Goal: Task Accomplishment & Management: Manage account settings

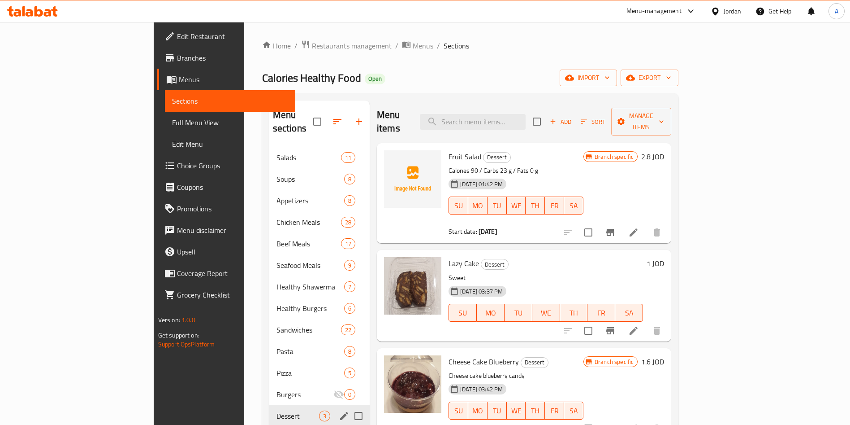
scroll to position [58, 0]
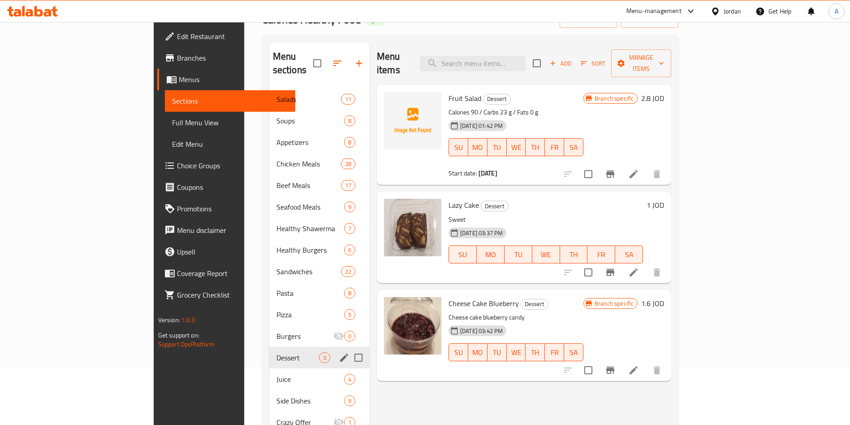
click at [46, 14] on icon at bounding box center [48, 13] width 8 height 8
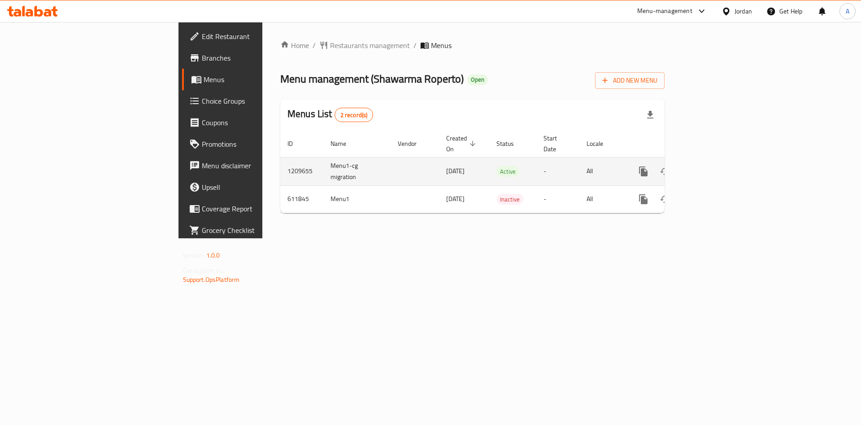
click at [719, 168] on link "enhanced table" at bounding box center [708, 172] width 22 height 22
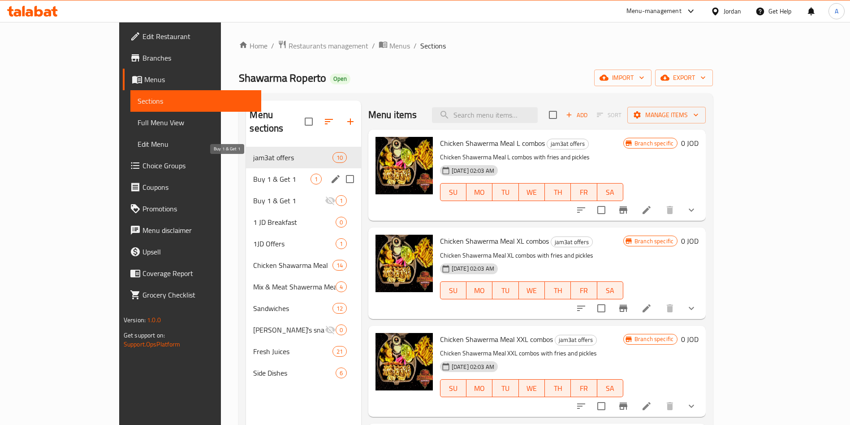
click at [256, 174] on span "Buy 1 & Get 1" at bounding box center [281, 179] width 57 height 11
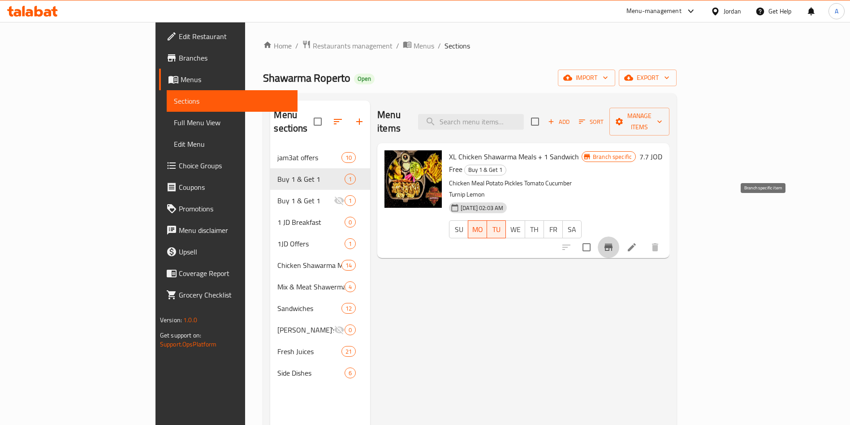
click at [614, 242] on icon "Branch-specific-item" at bounding box center [608, 247] width 11 height 11
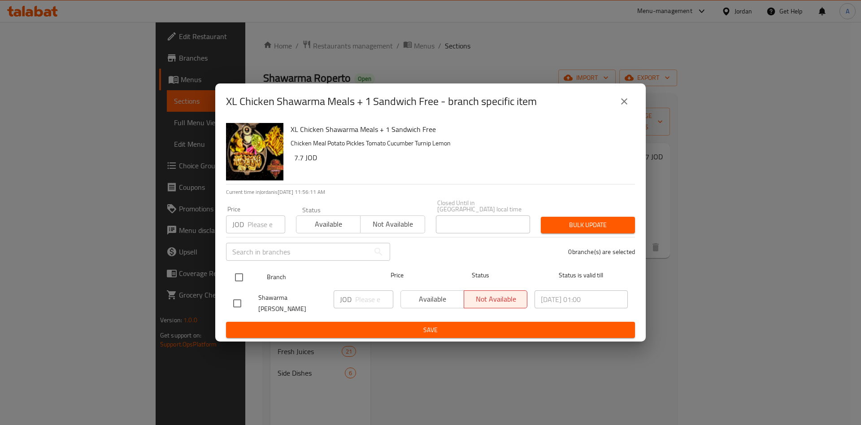
click at [242, 272] on input "checkbox" at bounding box center [239, 277] width 19 height 19
checkbox input "true"
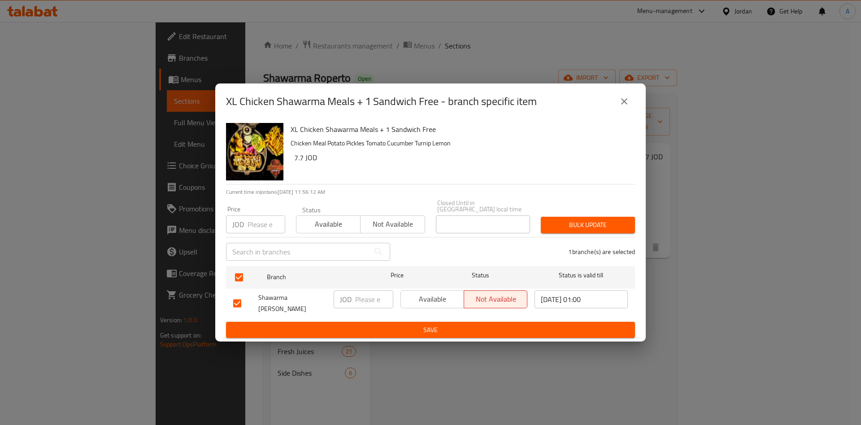
click at [425, 297] on span "Available" at bounding box center [432, 298] width 56 height 13
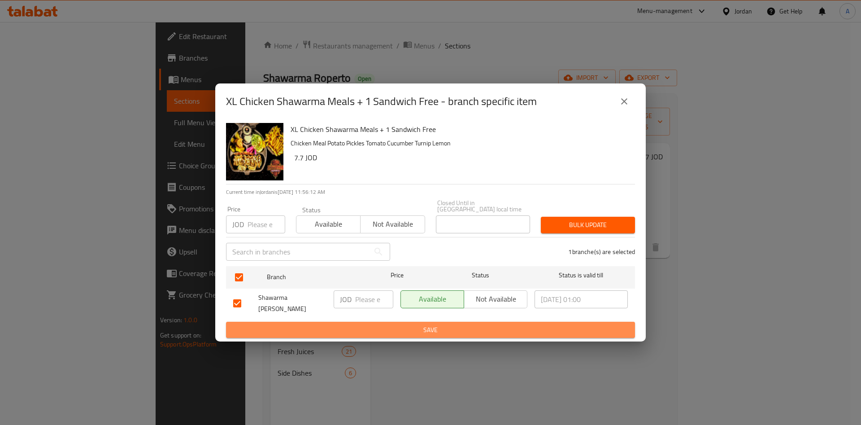
click at [442, 328] on span "Save" at bounding box center [430, 329] width 395 height 11
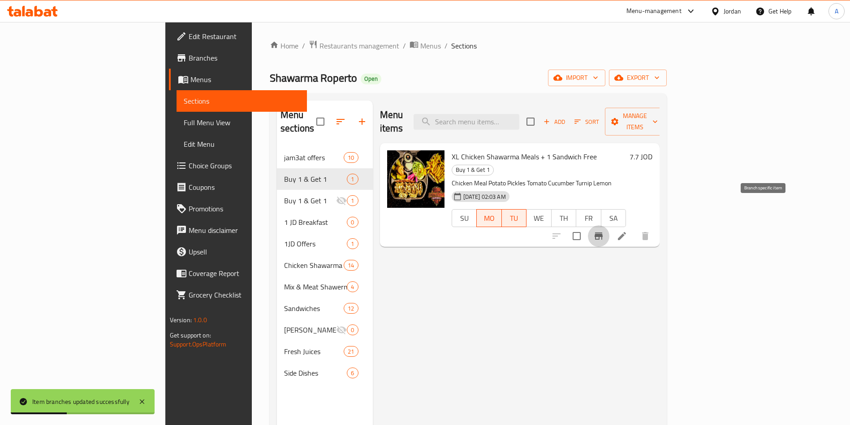
click at [604, 230] on icon "Branch-specific-item" at bounding box center [599, 235] width 11 height 11
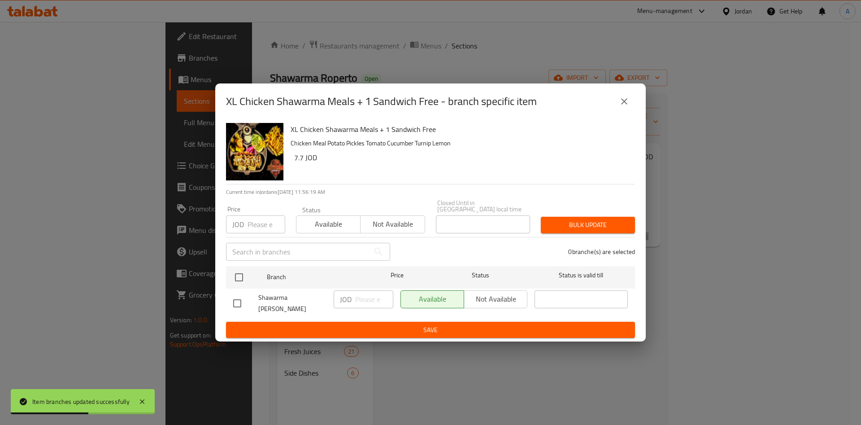
click at [481, 328] on span "Save" at bounding box center [430, 329] width 395 height 11
click at [629, 107] on icon "close" at bounding box center [624, 101] width 11 height 11
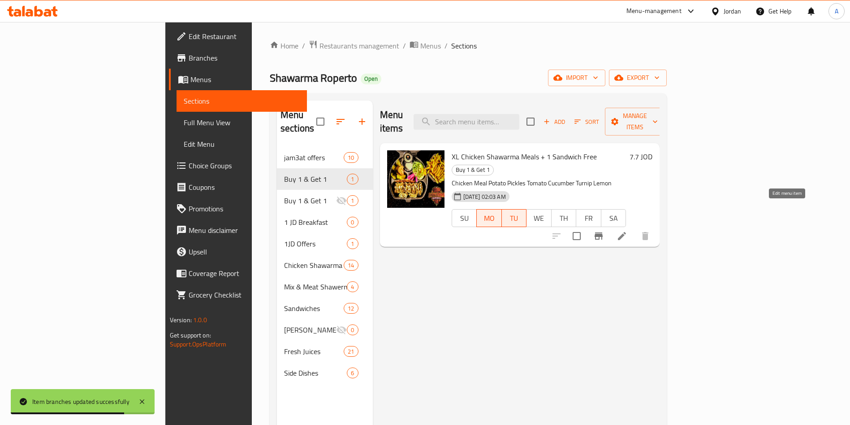
click at [626, 232] on icon at bounding box center [622, 236] width 8 height 8
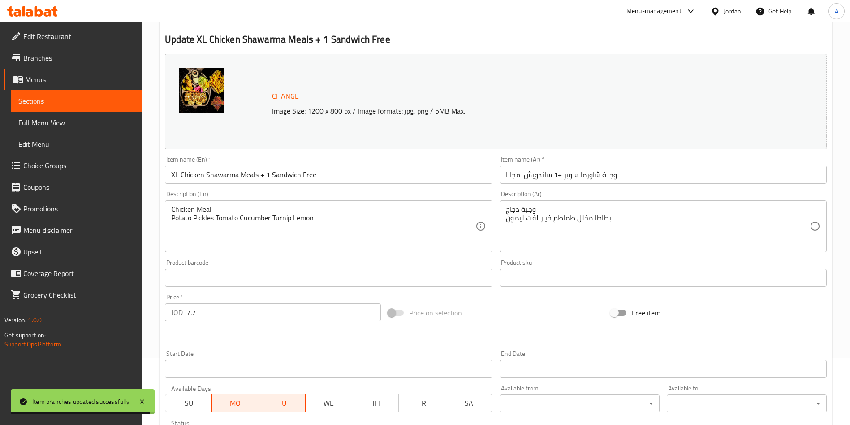
scroll to position [134, 0]
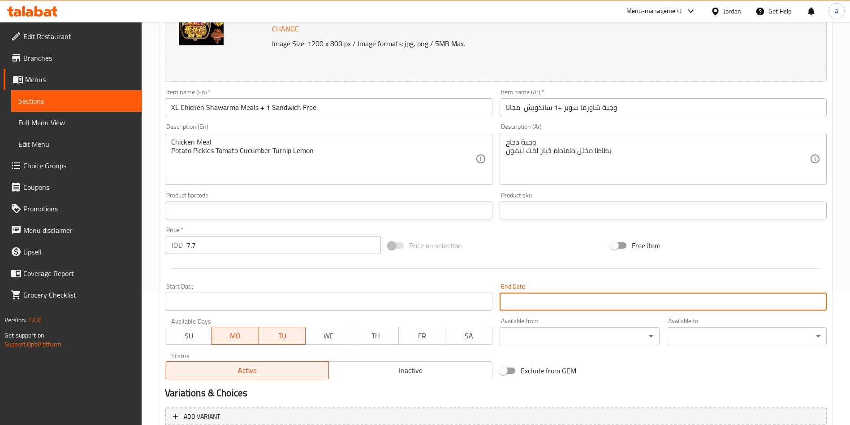
click at [560, 296] on input "Start Date" at bounding box center [663, 301] width 327 height 18
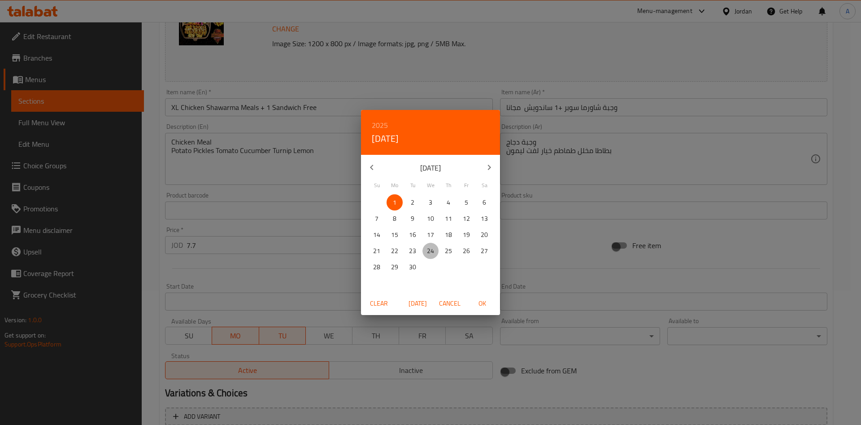
click at [428, 247] on p "24" at bounding box center [430, 250] width 7 height 11
click at [479, 304] on span "OK" at bounding box center [482, 303] width 22 height 11
type input "[DATE]"
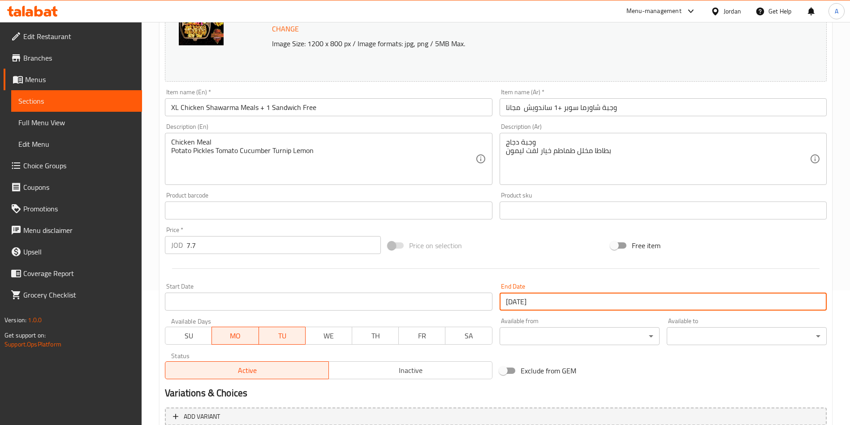
scroll to position [222, 0]
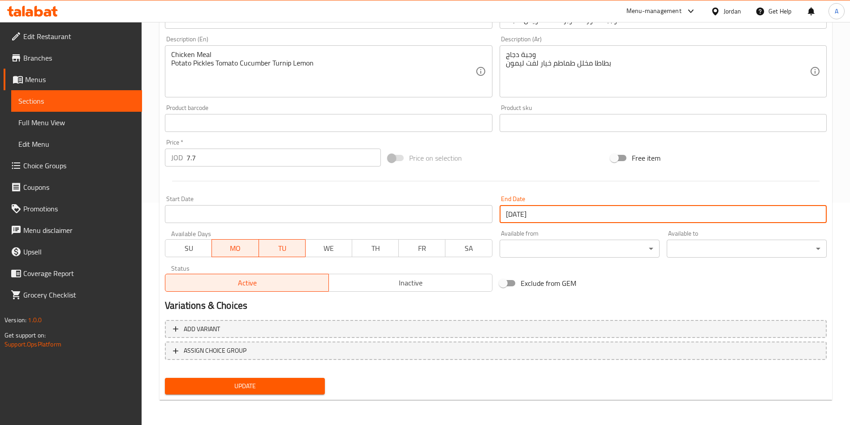
click at [300, 382] on span "Update" at bounding box center [245, 385] width 146 height 11
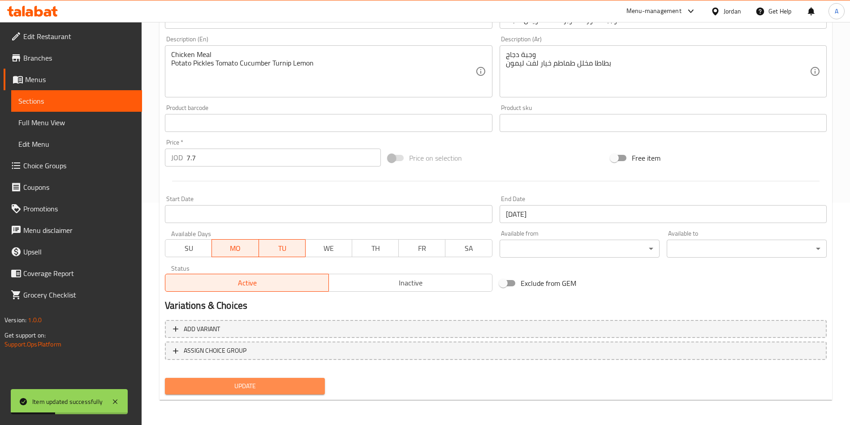
click at [283, 392] on button "Update" at bounding box center [245, 385] width 160 height 17
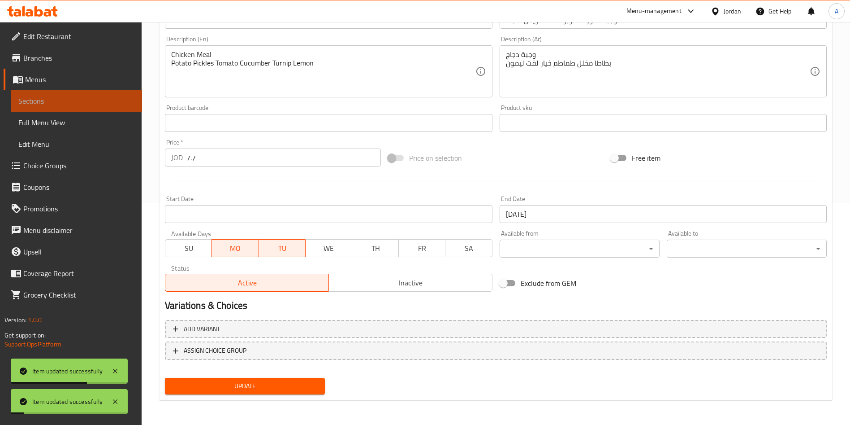
click at [89, 99] on span "Sections" at bounding box center [76, 100] width 117 height 11
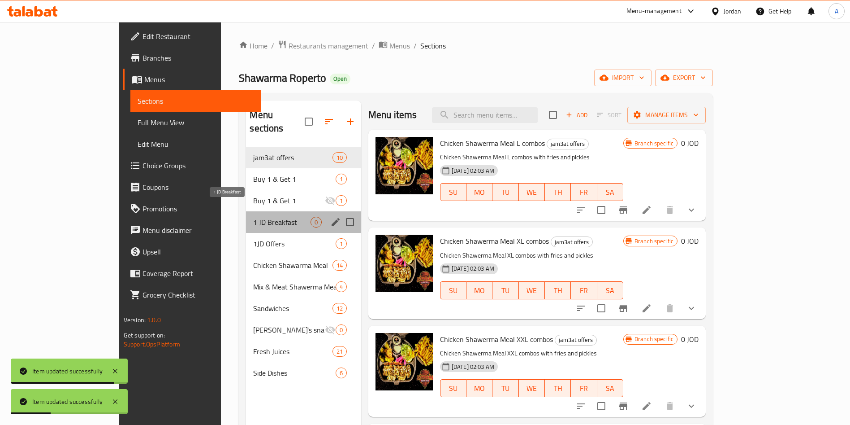
click at [253, 217] on span "1 JD Breakfast" at bounding box center [281, 222] width 57 height 11
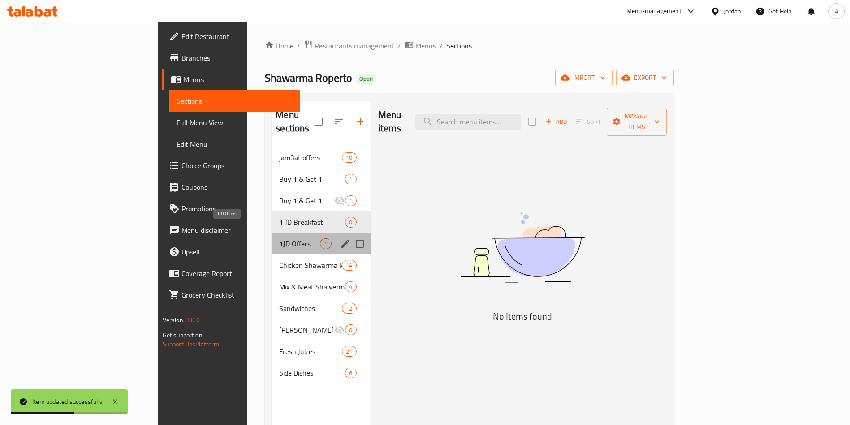
click at [279, 238] on span "1JD Offers" at bounding box center [299, 243] width 41 height 11
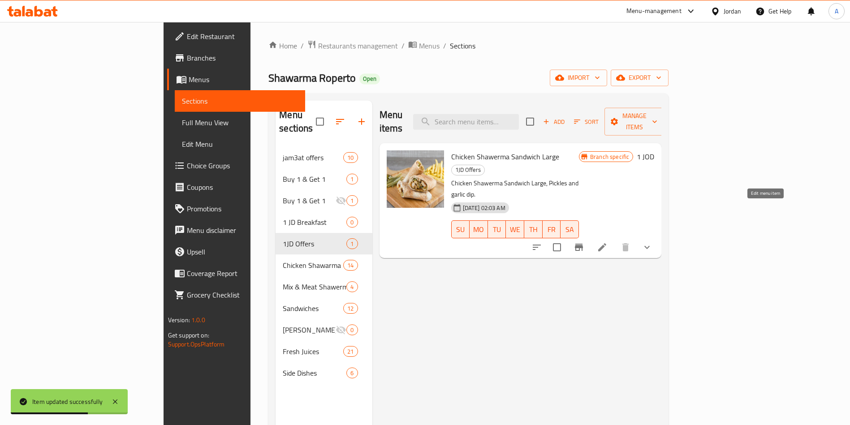
click at [590, 236] on button "Branch-specific-item" at bounding box center [579, 247] width 22 height 22
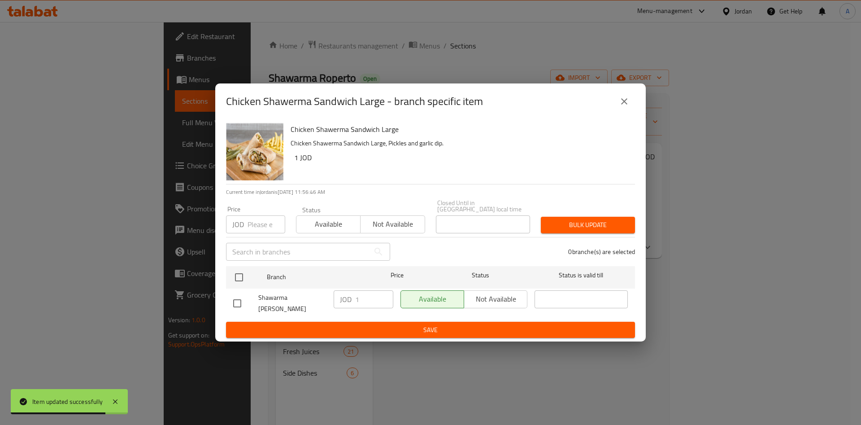
click at [630, 110] on button "close" at bounding box center [624, 102] width 22 height 22
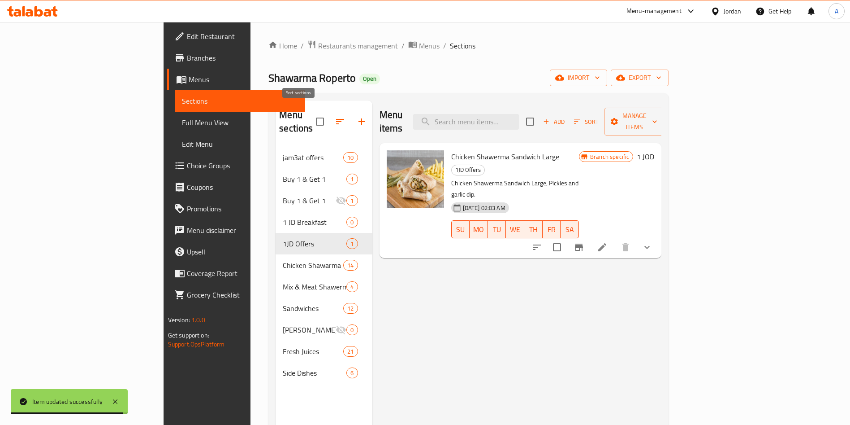
click at [335, 118] on icon "button" at bounding box center [340, 121] width 11 height 11
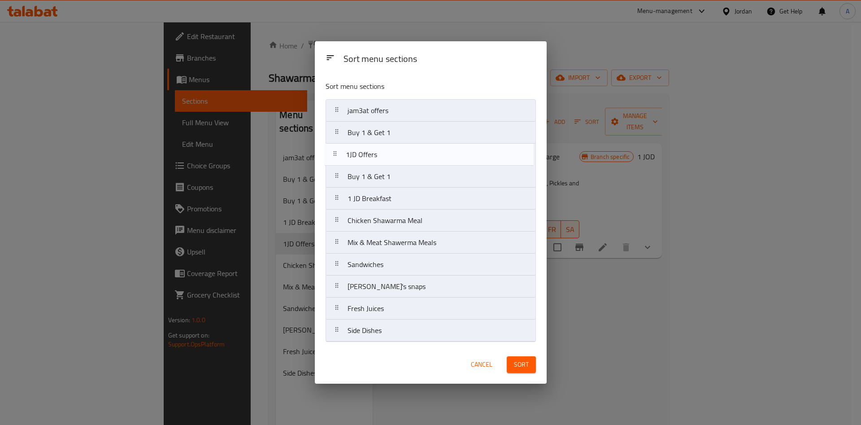
drag, startPoint x: 394, startPoint y: 206, endPoint x: 392, endPoint y: 156, distance: 49.8
click at [392, 156] on nav "jam3at offers Buy 1 & Get 1 Buy 1 & Get 1 1 JD Breakfast 1JD Offers Chicken Sha…" at bounding box center [430, 220] width 210 height 243
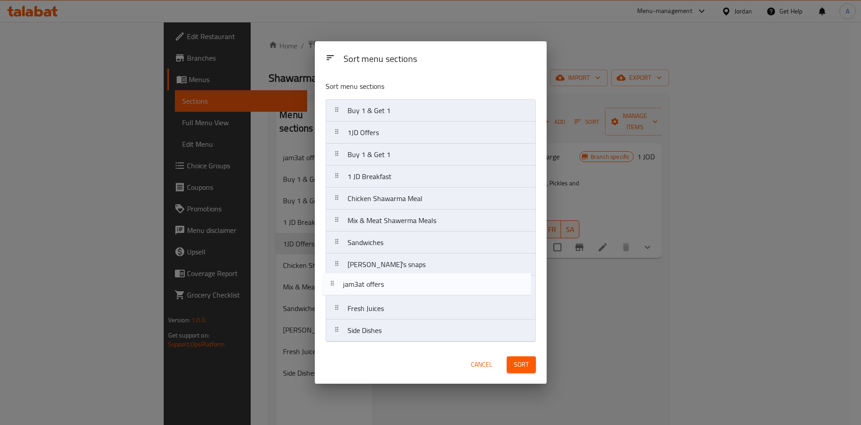
drag, startPoint x: 392, startPoint y: 113, endPoint x: 391, endPoint y: 288, distance: 175.7
click at [391, 288] on nav "jam3at offers Buy 1 & Get 1 1JD Offers Buy 1 & Get 1 1 JD Breakfast Chicken Sha…" at bounding box center [430, 220] width 210 height 243
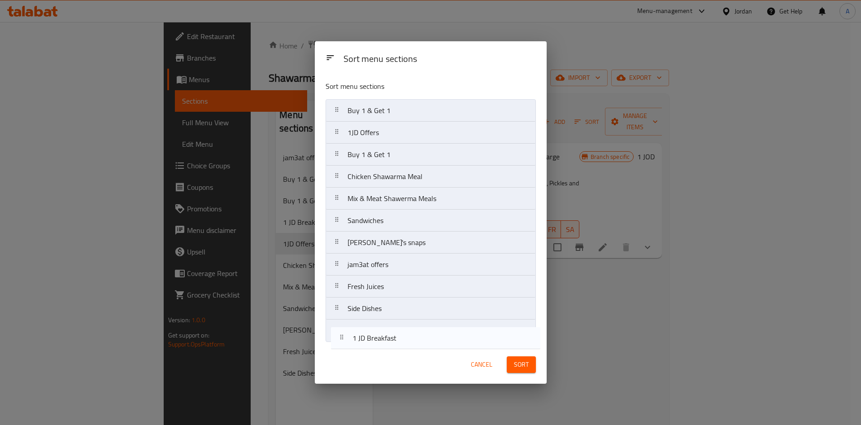
drag, startPoint x: 442, startPoint y: 182, endPoint x: 452, endPoint y: 349, distance: 167.5
click at [452, 349] on div "Sort menu sections Sort menu sections Buy 1 & Get 1 1JD Offers Buy 1 & Get 1 1 …" at bounding box center [431, 212] width 232 height 342
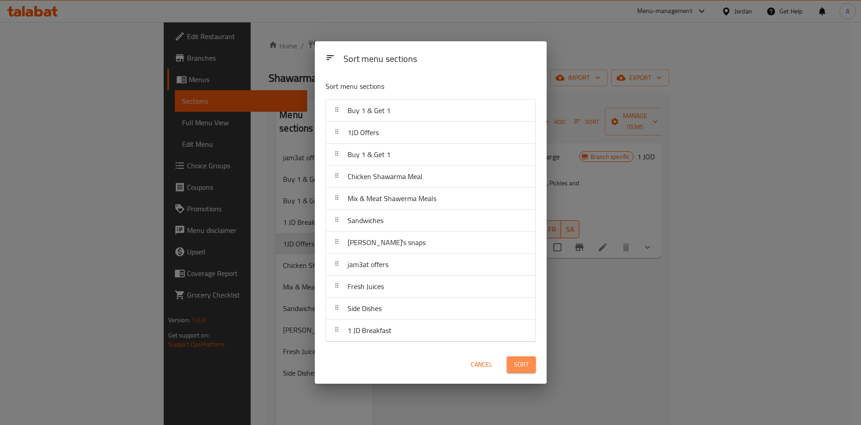
click at [532, 365] on button "Sort" at bounding box center [521, 364] width 29 height 17
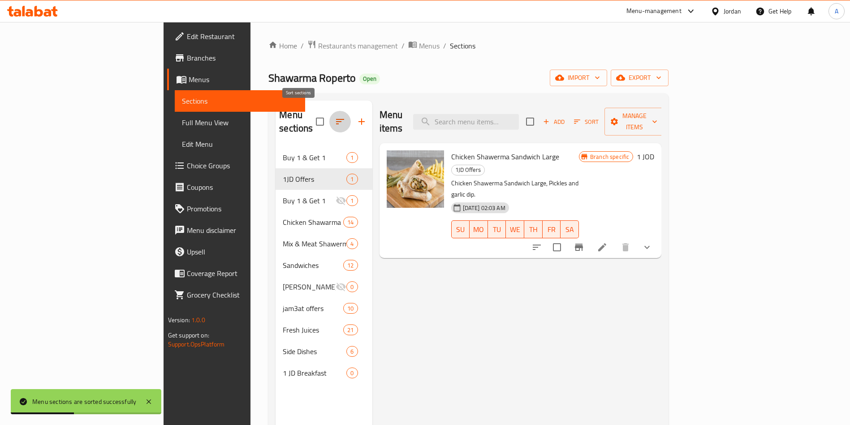
click at [330, 118] on button "button" at bounding box center [341, 122] width 22 height 22
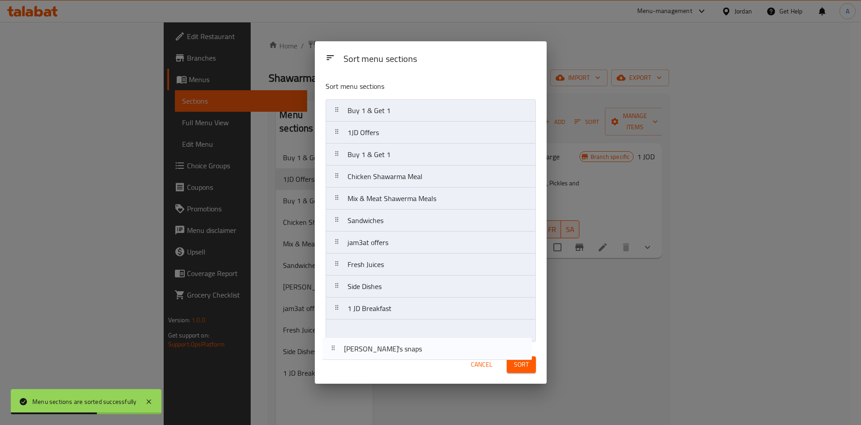
drag, startPoint x: 418, startPoint y: 245, endPoint x: 416, endPoint y: 340, distance: 95.5
click at [416, 355] on div "Sort menu sections Sort menu sections Buy 1 & Get 1 1JD Offers Buy 1 & Get 1 Ch…" at bounding box center [431, 212] width 232 height 342
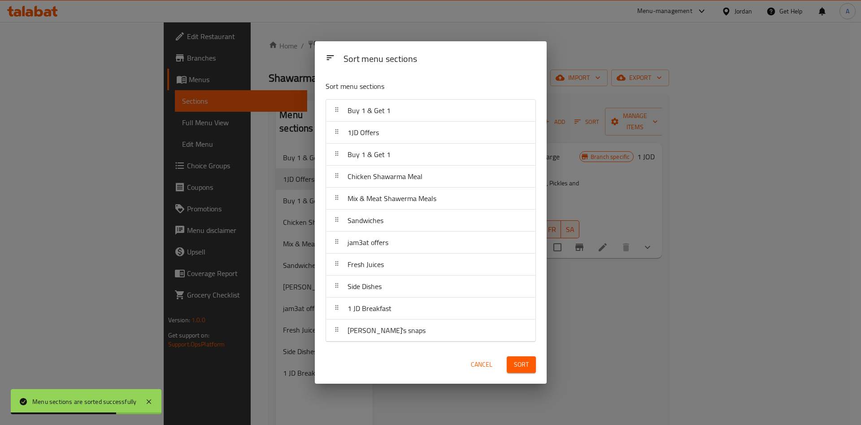
click at [520, 365] on span "Sort" at bounding box center [521, 364] width 15 height 11
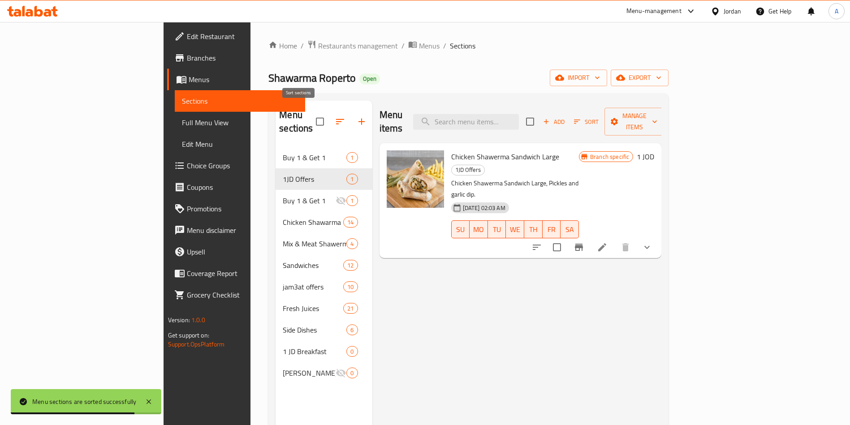
click at [335, 120] on icon "button" at bounding box center [340, 121] width 11 height 11
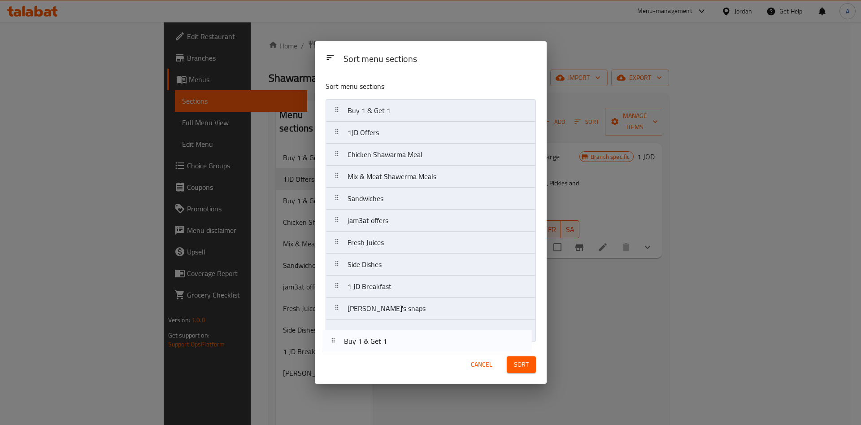
drag, startPoint x: 431, startPoint y: 159, endPoint x: 429, endPoint y: 355, distance: 196.4
click at [429, 355] on div "Sort menu sections Sort menu sections Buy 1 & Get 1 1JD Offers Buy 1 & Get 1 Ch…" at bounding box center [431, 212] width 232 height 342
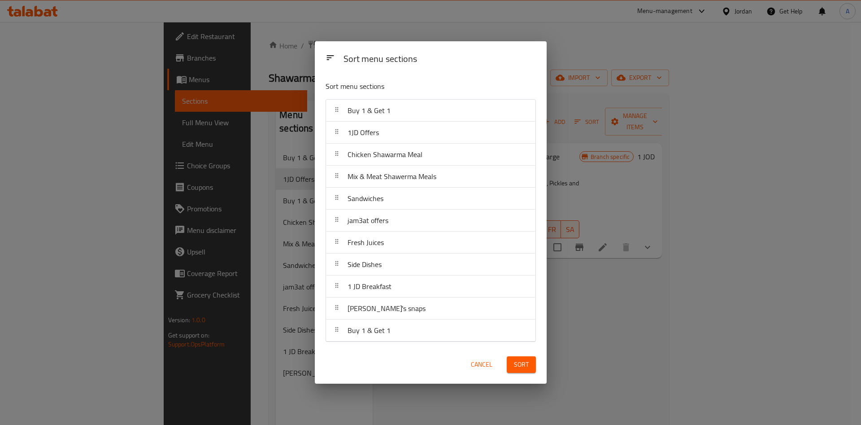
click at [516, 369] on span "Sort" at bounding box center [521, 364] width 15 height 11
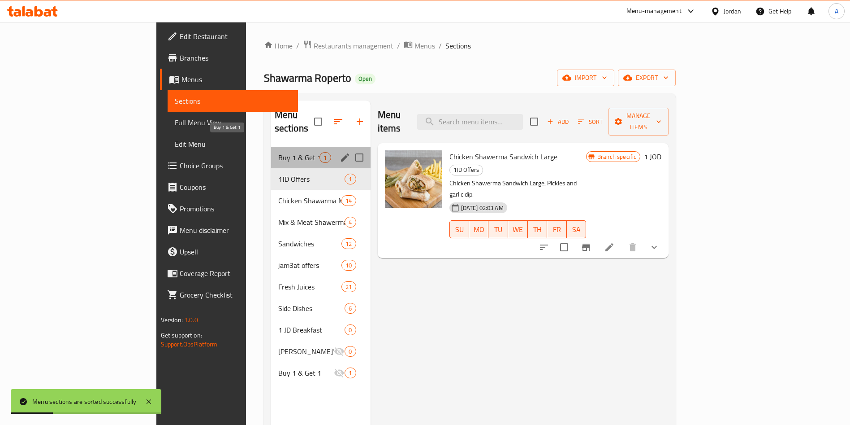
click at [278, 152] on span "Buy 1 & Get 1" at bounding box center [299, 157] width 42 height 11
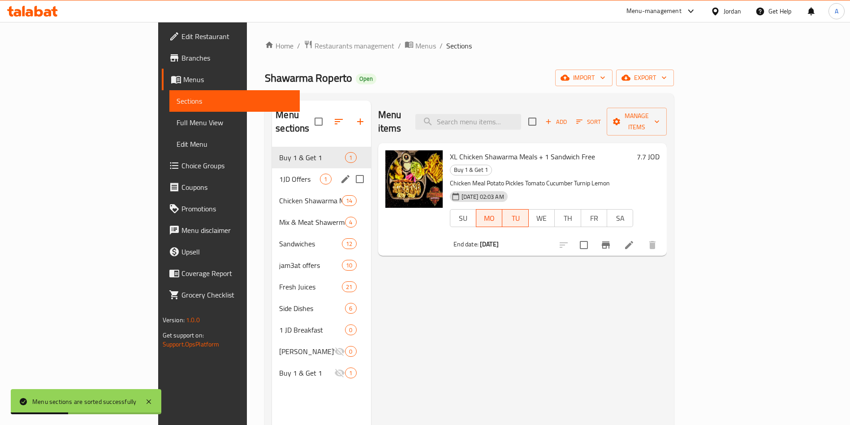
click at [279, 174] on span "1JD Offers" at bounding box center [299, 179] width 41 height 11
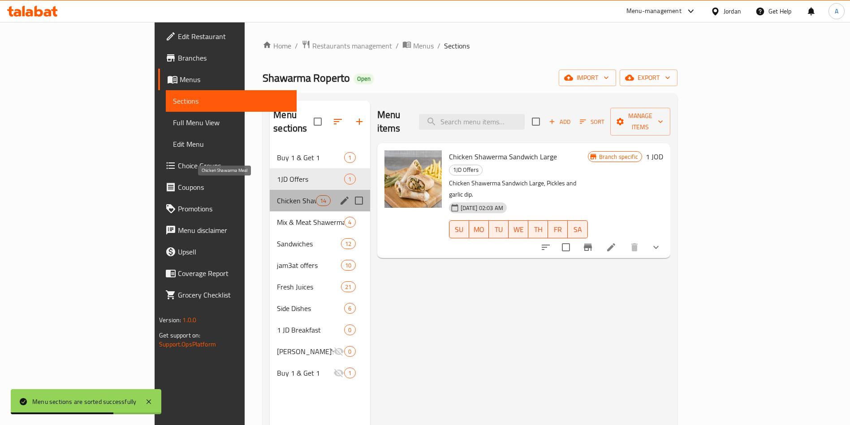
click at [277, 195] on span "Chicken Shawarma Meal" at bounding box center [296, 200] width 39 height 11
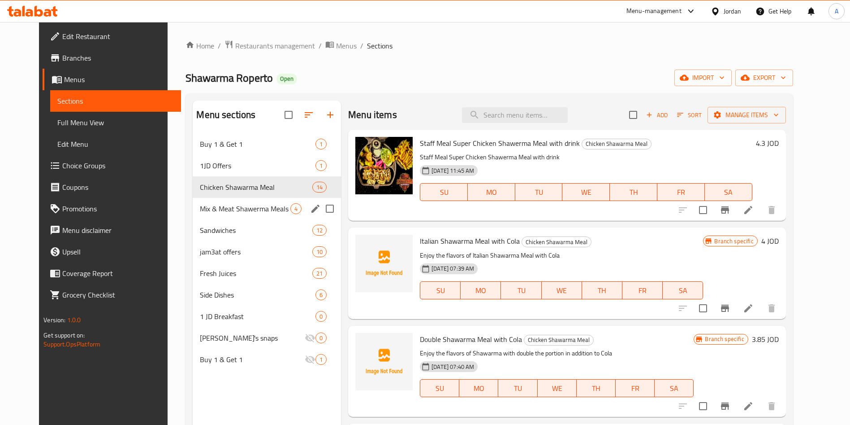
click at [214, 202] on div "Mix & Meat Shawerma Meals 4" at bounding box center [267, 209] width 148 height 22
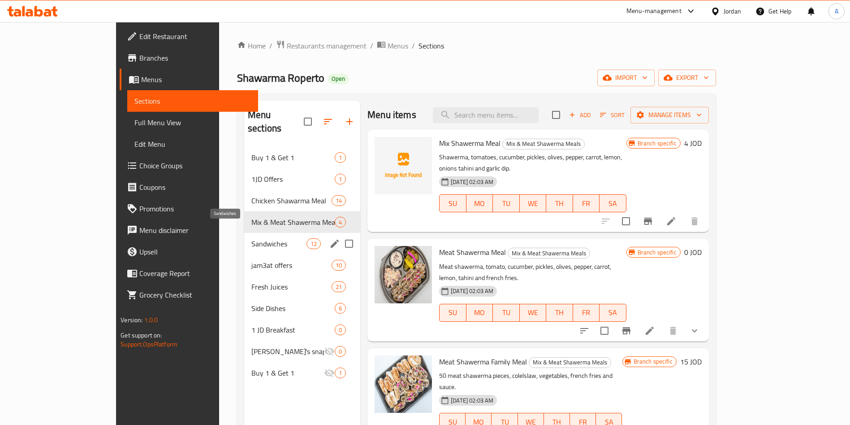
click at [252, 238] on span "Sandwiches" at bounding box center [279, 243] width 55 height 11
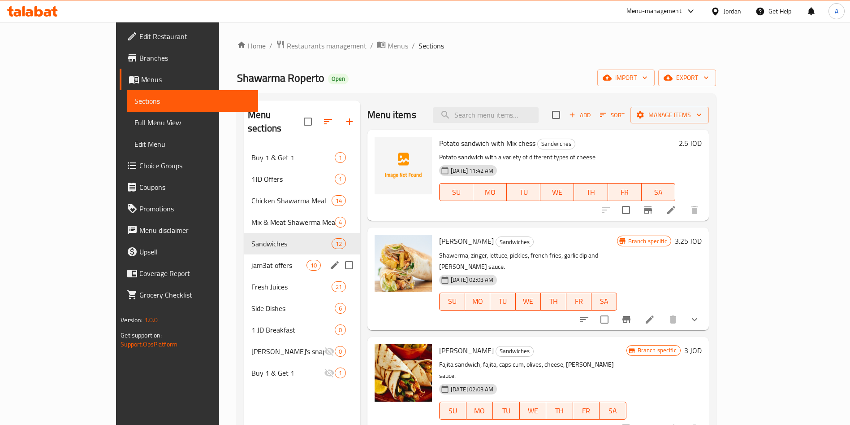
click at [244, 254] on div "jam3at offers 10" at bounding box center [302, 265] width 116 height 22
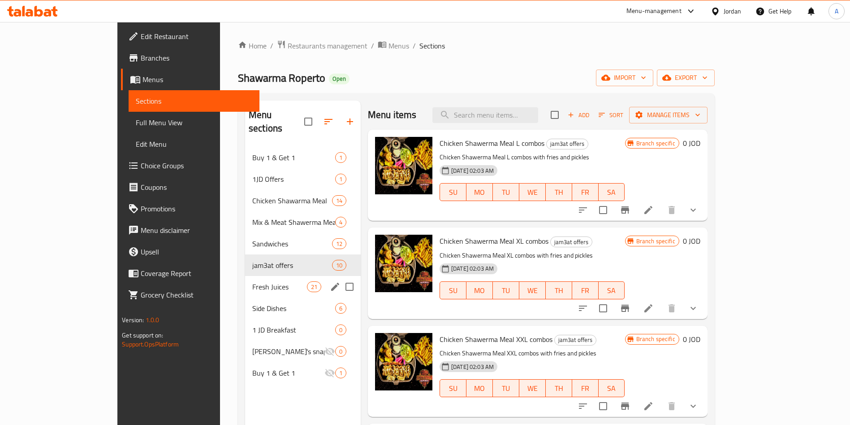
click at [245, 278] on div "Fresh Juices 21" at bounding box center [303, 287] width 116 height 22
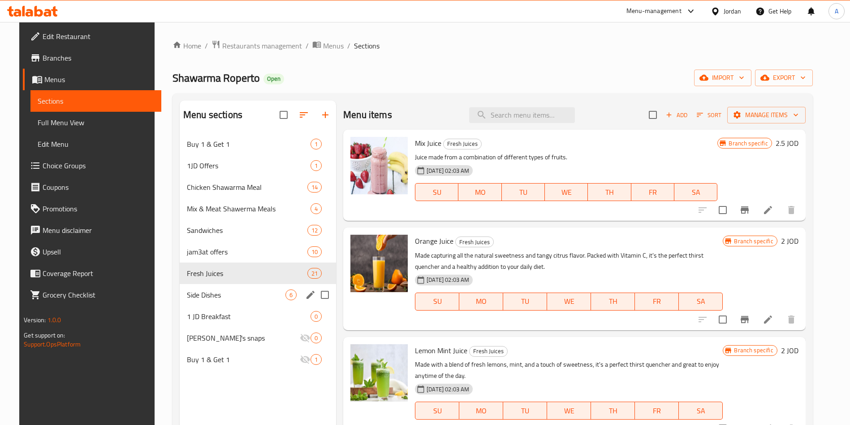
click at [236, 288] on div "Side Dishes 6" at bounding box center [258, 295] width 156 height 22
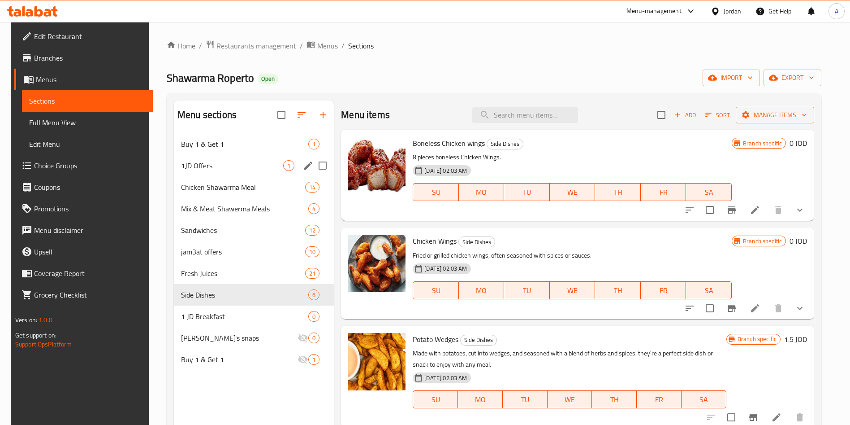
click at [221, 154] on div "Buy 1 & Get 1 1" at bounding box center [254, 144] width 160 height 22
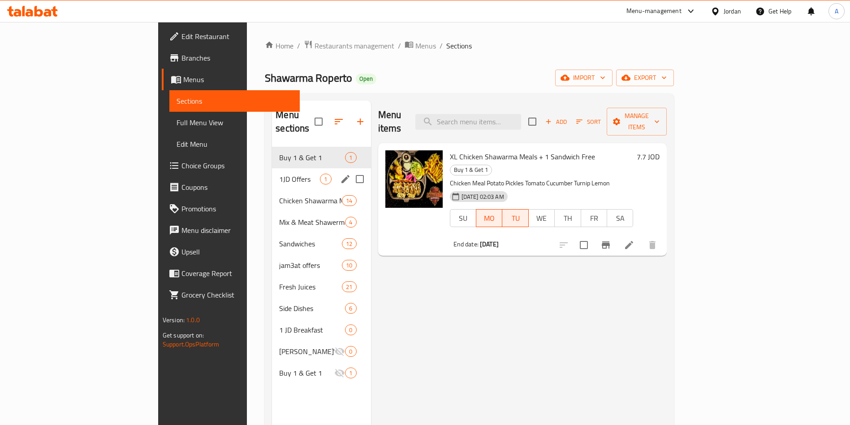
click at [272, 171] on div "1JD Offers 1" at bounding box center [321, 179] width 99 height 22
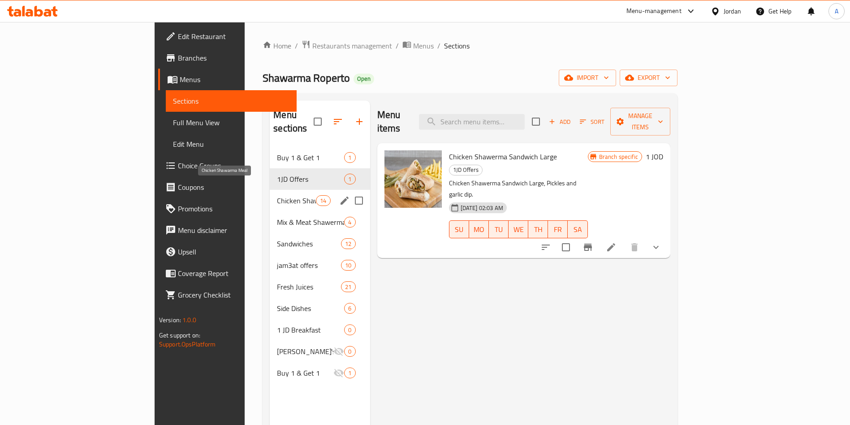
drag, startPoint x: 232, startPoint y: 190, endPoint x: 232, endPoint y: 181, distance: 9.0
click at [277, 195] on span "Chicken Shawarma Meal" at bounding box center [296, 200] width 39 height 11
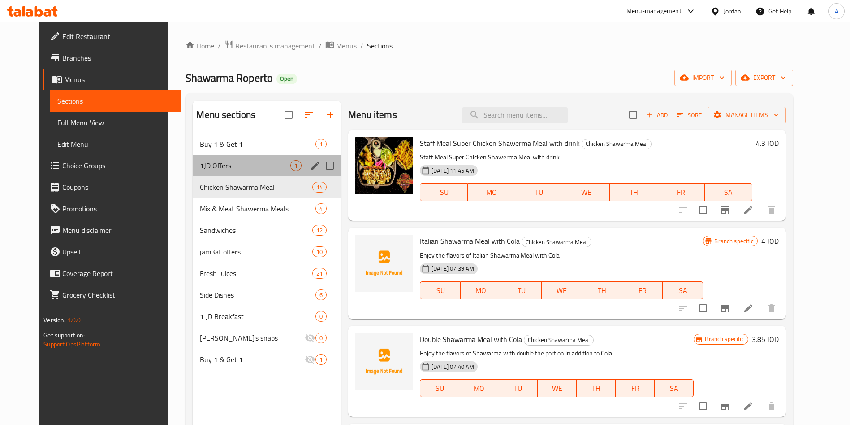
click at [232, 171] on div "1JD Offers 1" at bounding box center [267, 166] width 148 height 22
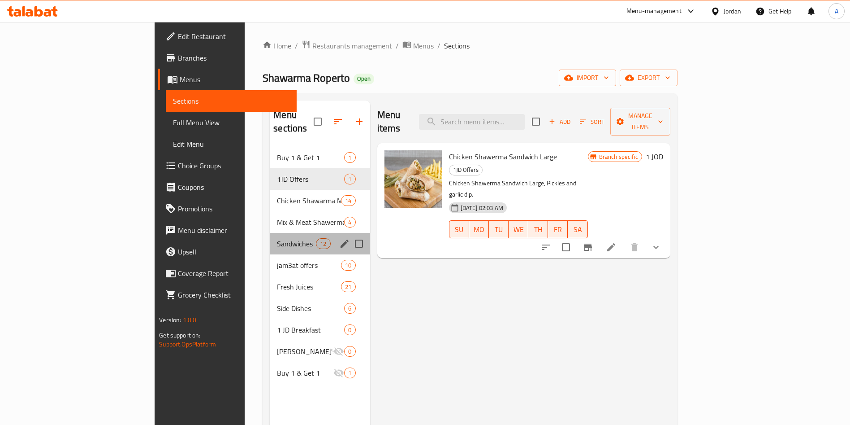
click at [270, 233] on div "Sandwiches 12" at bounding box center [320, 244] width 100 height 22
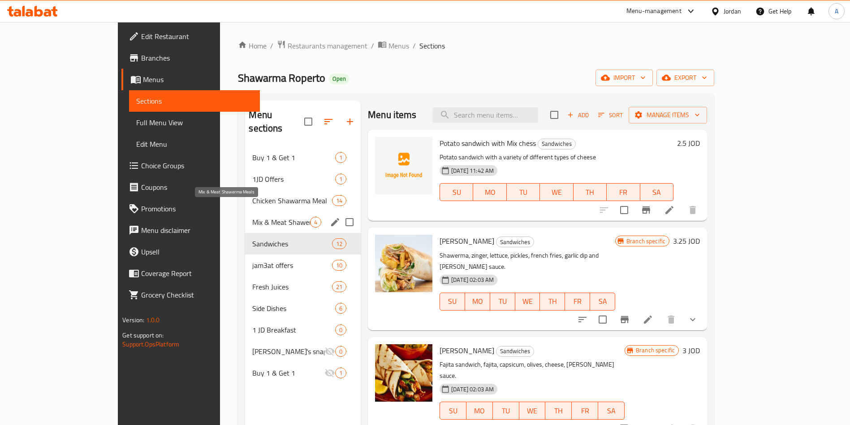
click at [252, 217] on span "Mix & Meat Shawerma Meals" at bounding box center [281, 222] width 58 height 11
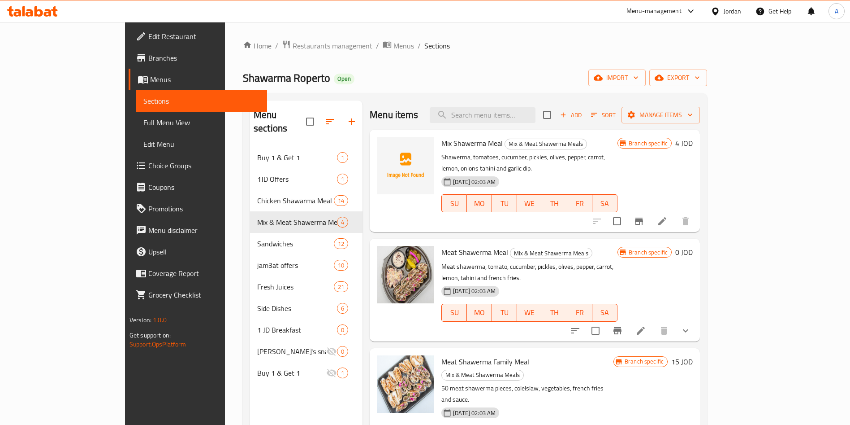
scroll to position [126, 0]
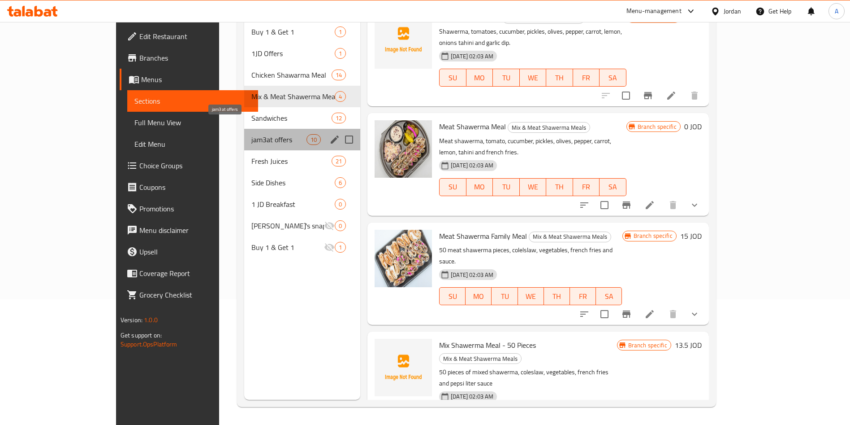
click at [252, 134] on span "jam3at offers" at bounding box center [279, 139] width 55 height 11
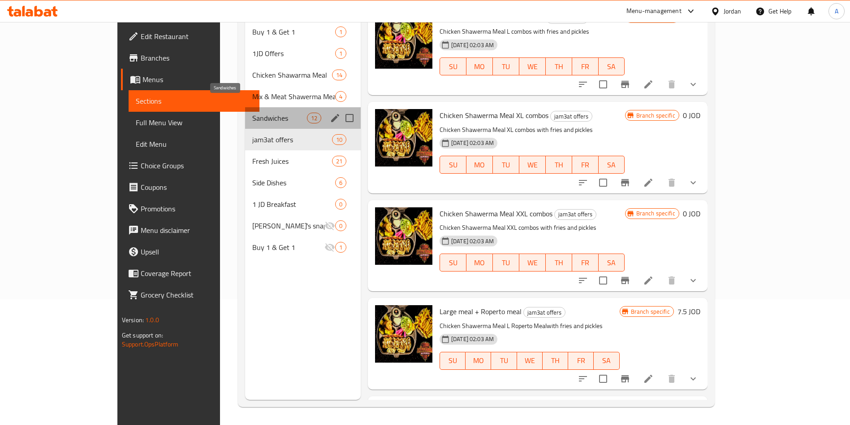
click at [252, 113] on span "Sandwiches" at bounding box center [279, 118] width 55 height 11
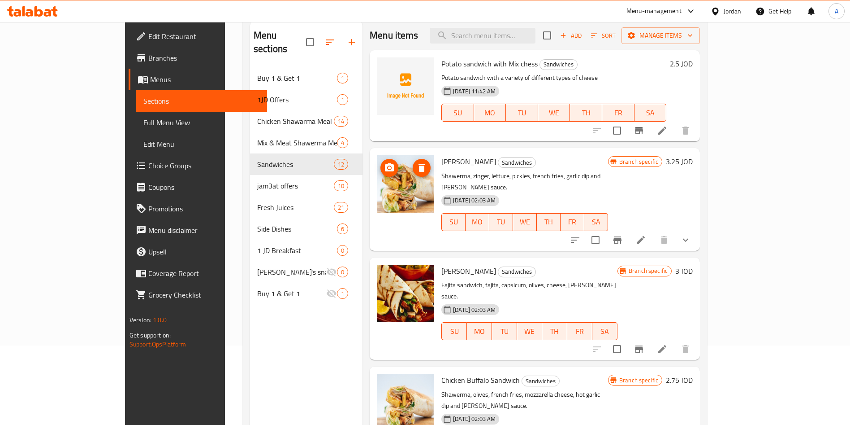
scroll to position [58, 0]
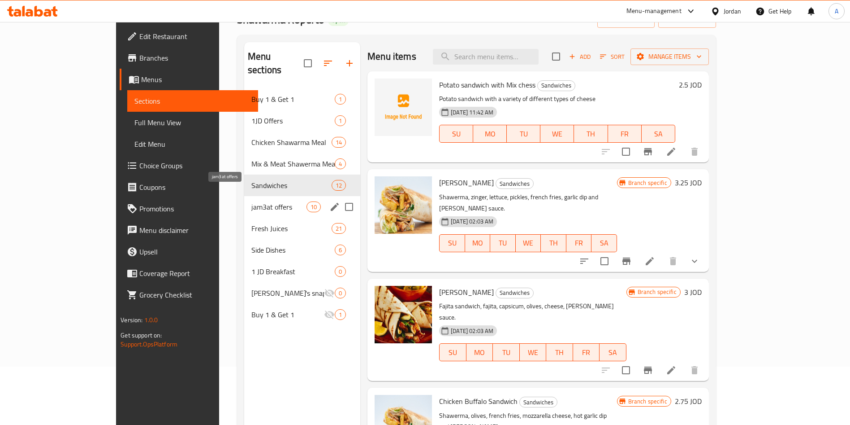
click at [252, 201] on span "jam3at offers" at bounding box center [279, 206] width 55 height 11
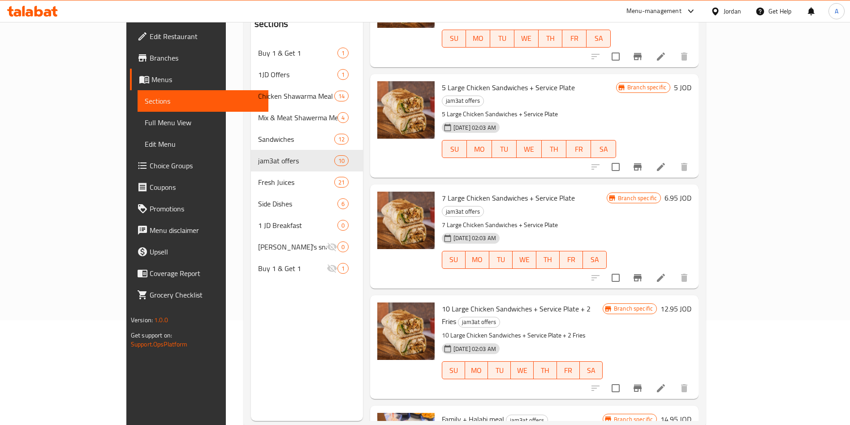
scroll to position [126, 0]
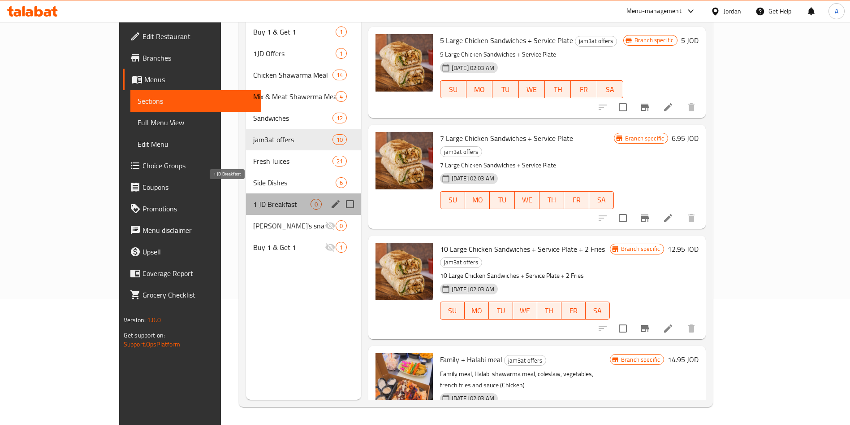
click at [253, 199] on span "1 JD Breakfast" at bounding box center [281, 204] width 57 height 11
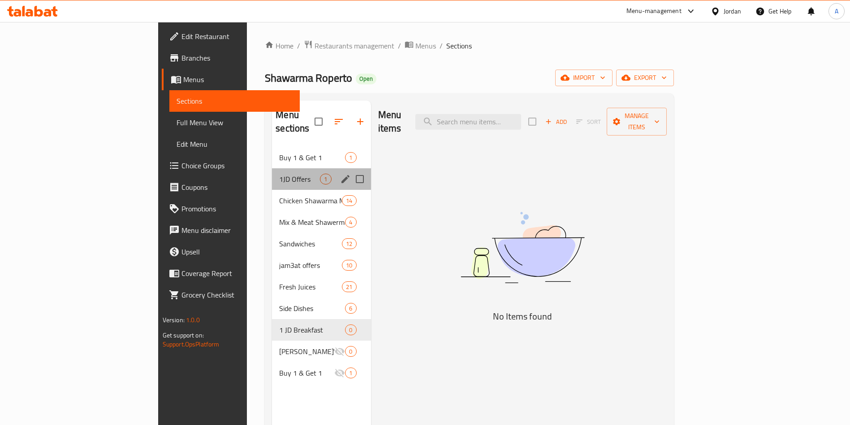
click at [272, 168] on div "1JD Offers 1" at bounding box center [321, 179] width 99 height 22
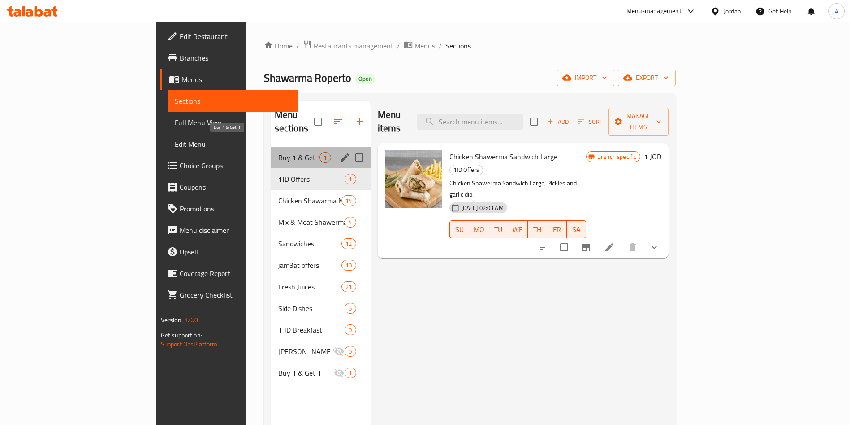
click at [278, 152] on span "Buy 1 & Get 1" at bounding box center [299, 157] width 42 height 11
